Goal: Task Accomplishment & Management: Manage account settings

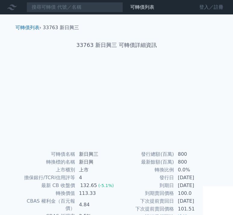
click at [204, 5] on link "登入／註冊" at bounding box center [211, 7] width 34 height 10
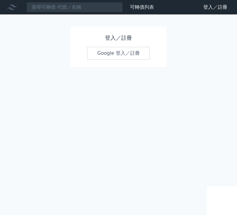
click at [107, 55] on link "Google 登入／註冊" at bounding box center [118, 53] width 63 height 13
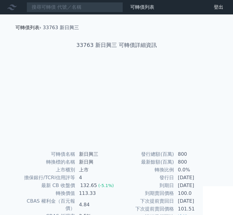
click at [32, 28] on link "可轉債列表" at bounding box center [27, 28] width 24 height 6
